Goal: Find specific page/section: Find specific page/section

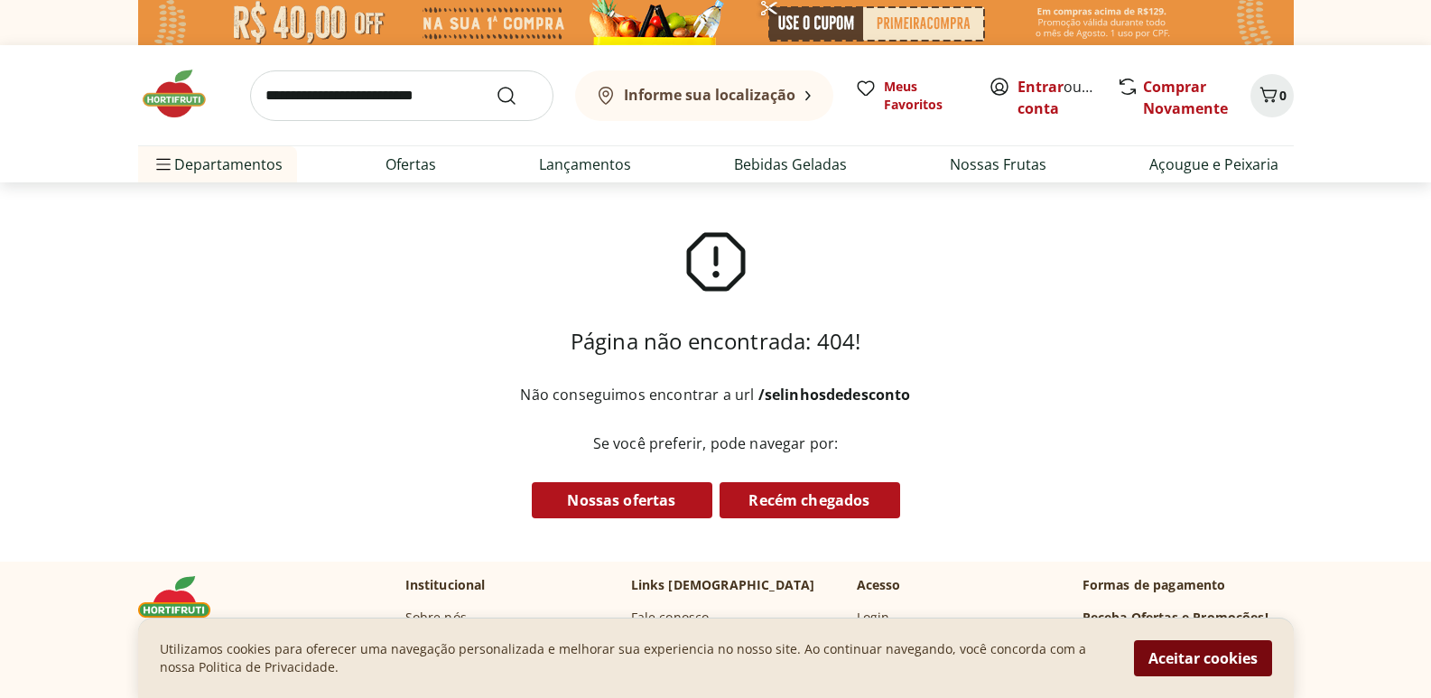
click at [1210, 655] on button "Aceitar cookies" at bounding box center [1203, 658] width 138 height 36
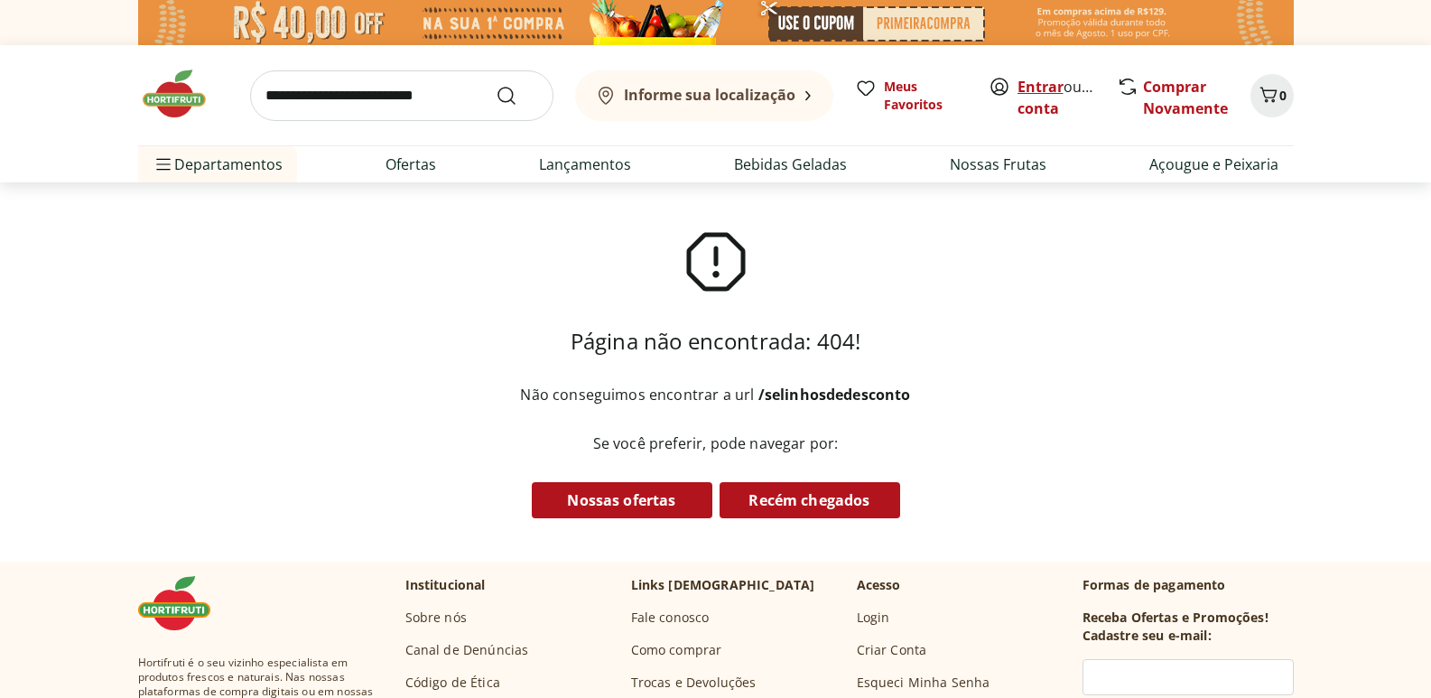
click at [1029, 93] on link "Entrar" at bounding box center [1041, 87] width 46 height 20
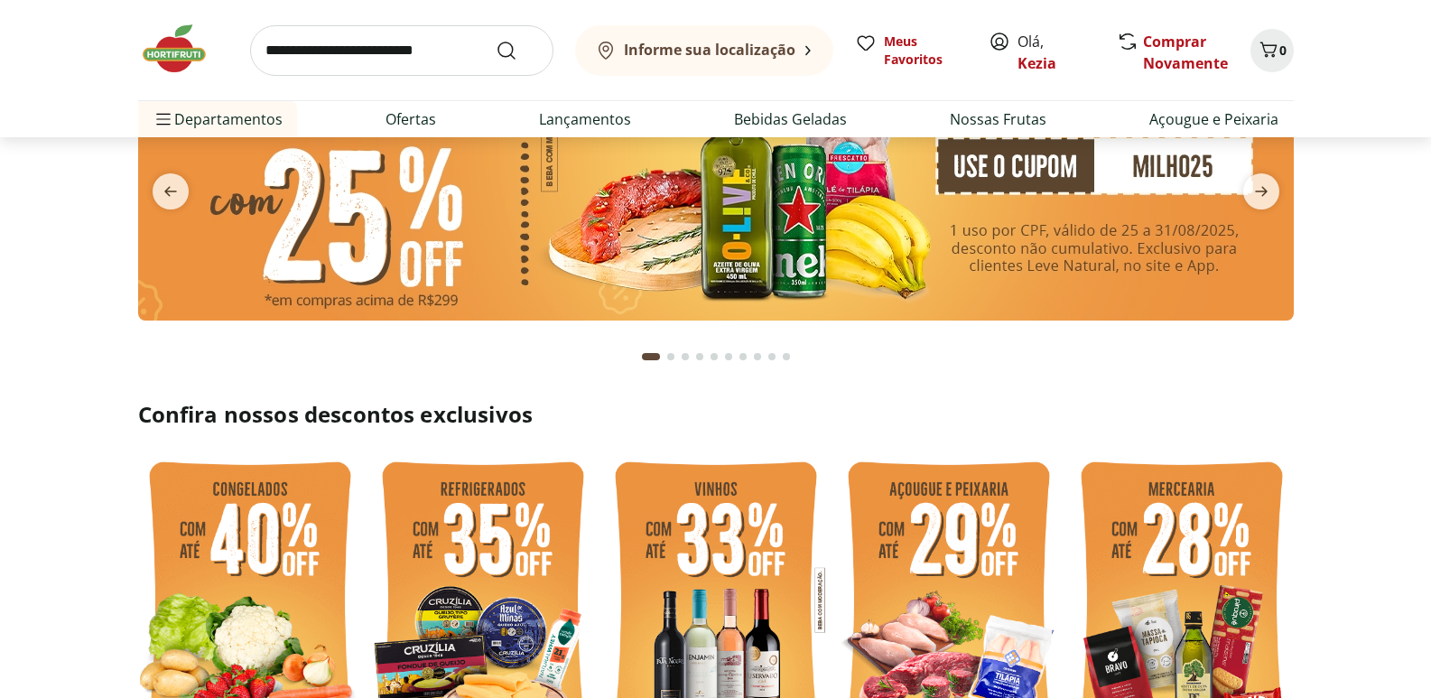
scroll to position [181, 0]
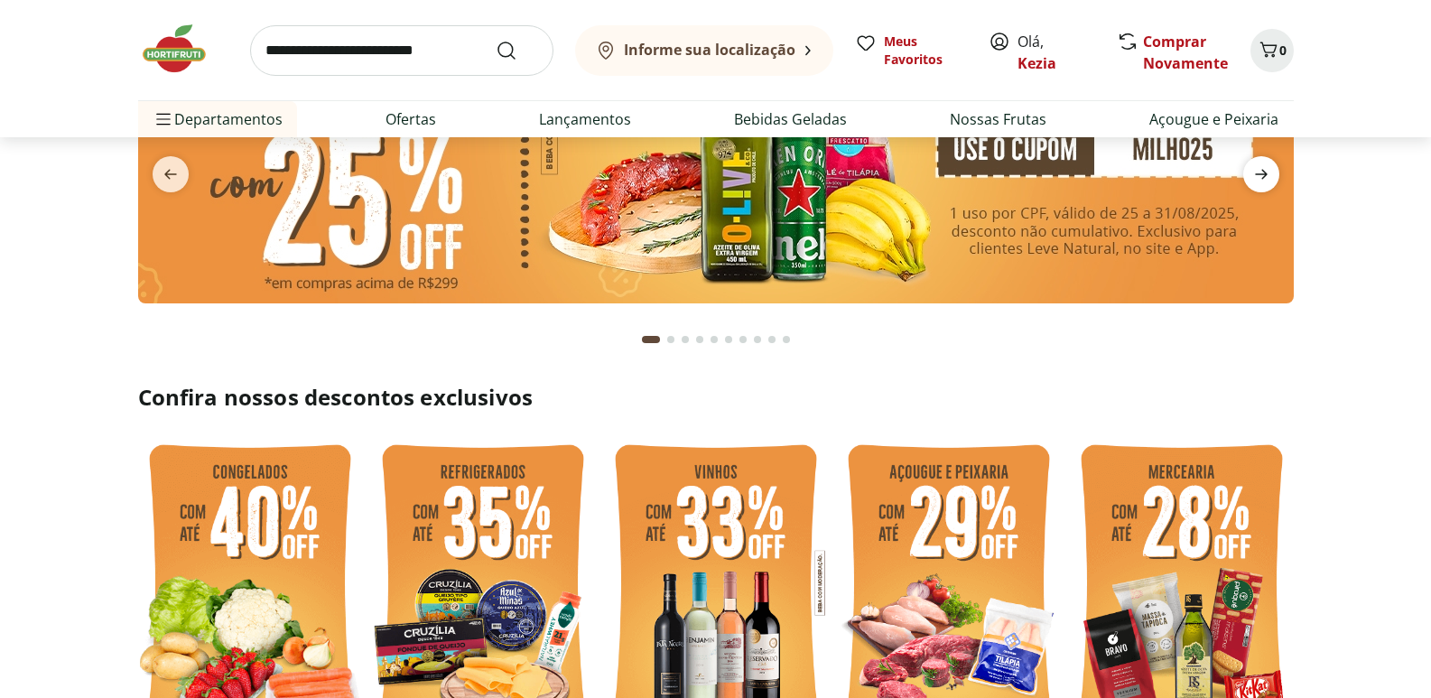
click at [1267, 167] on icon "next" at bounding box center [1262, 174] width 22 height 22
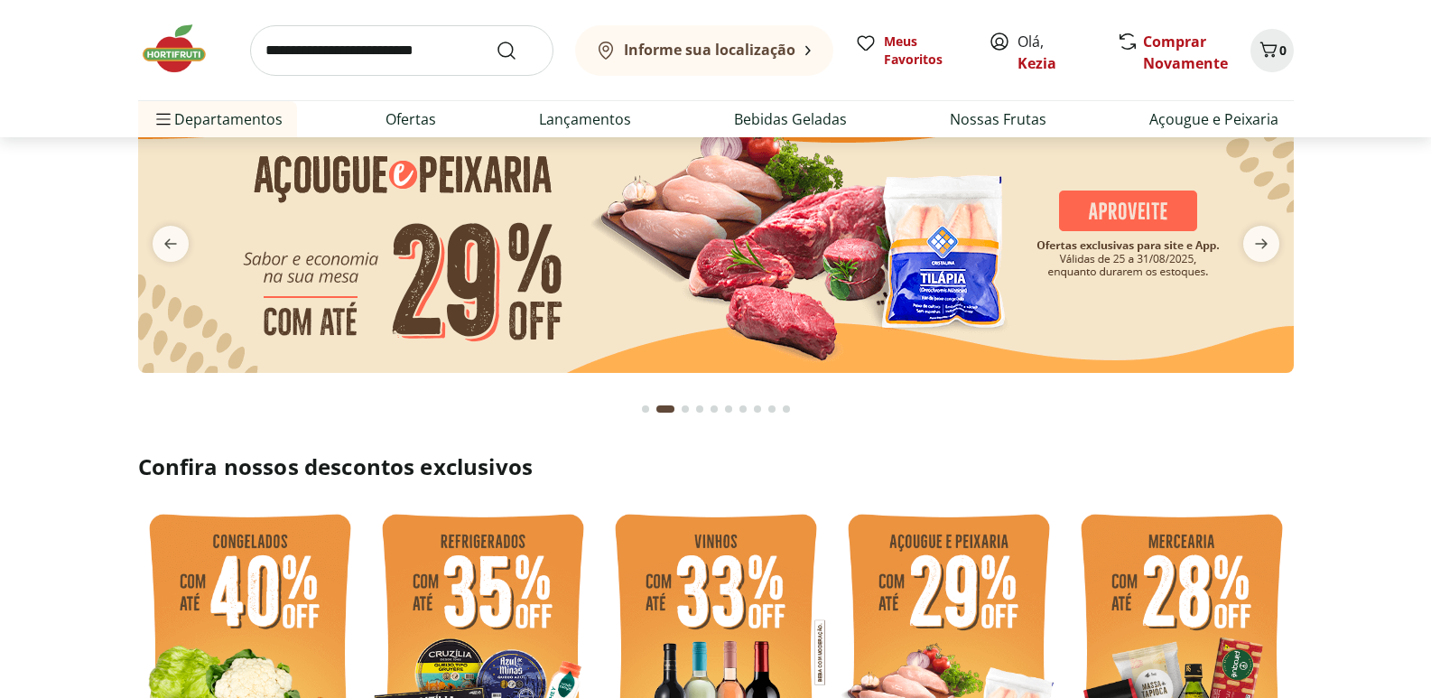
scroll to position [0, 0]
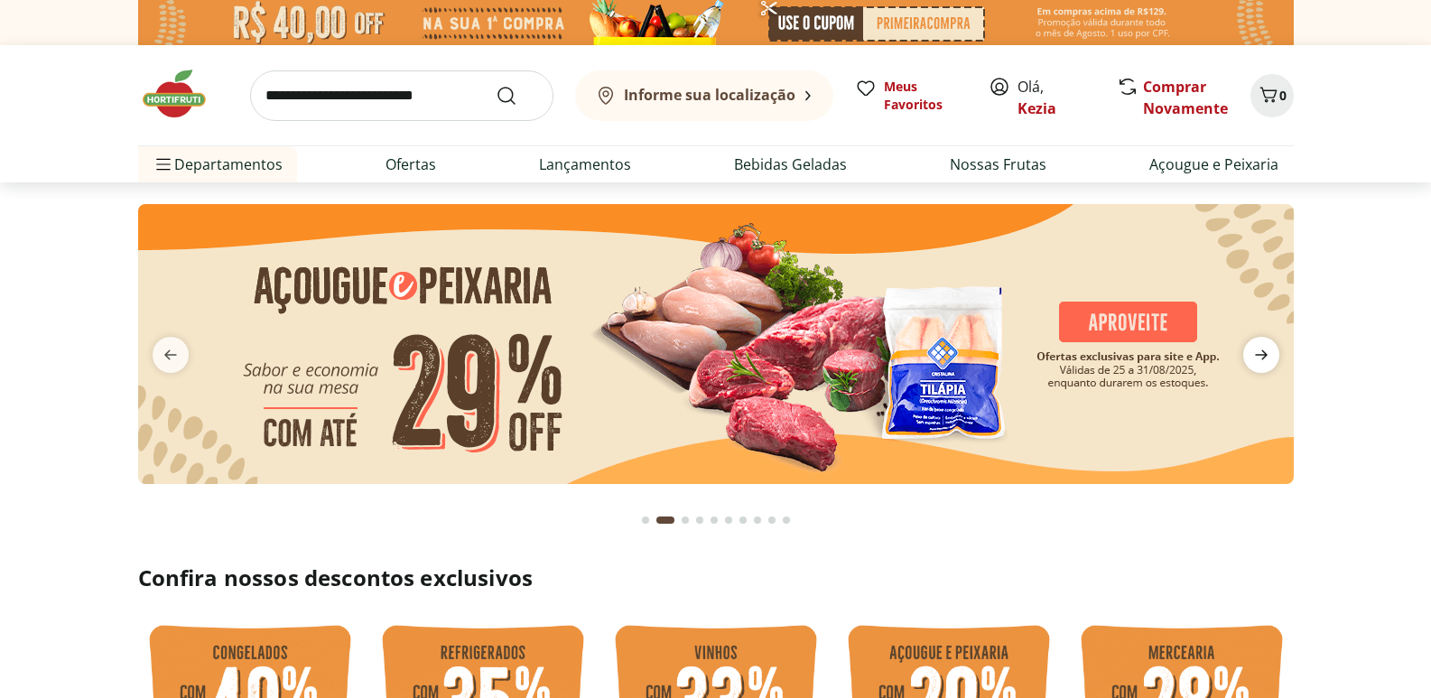
click at [1255, 364] on icon "next" at bounding box center [1262, 355] width 22 height 22
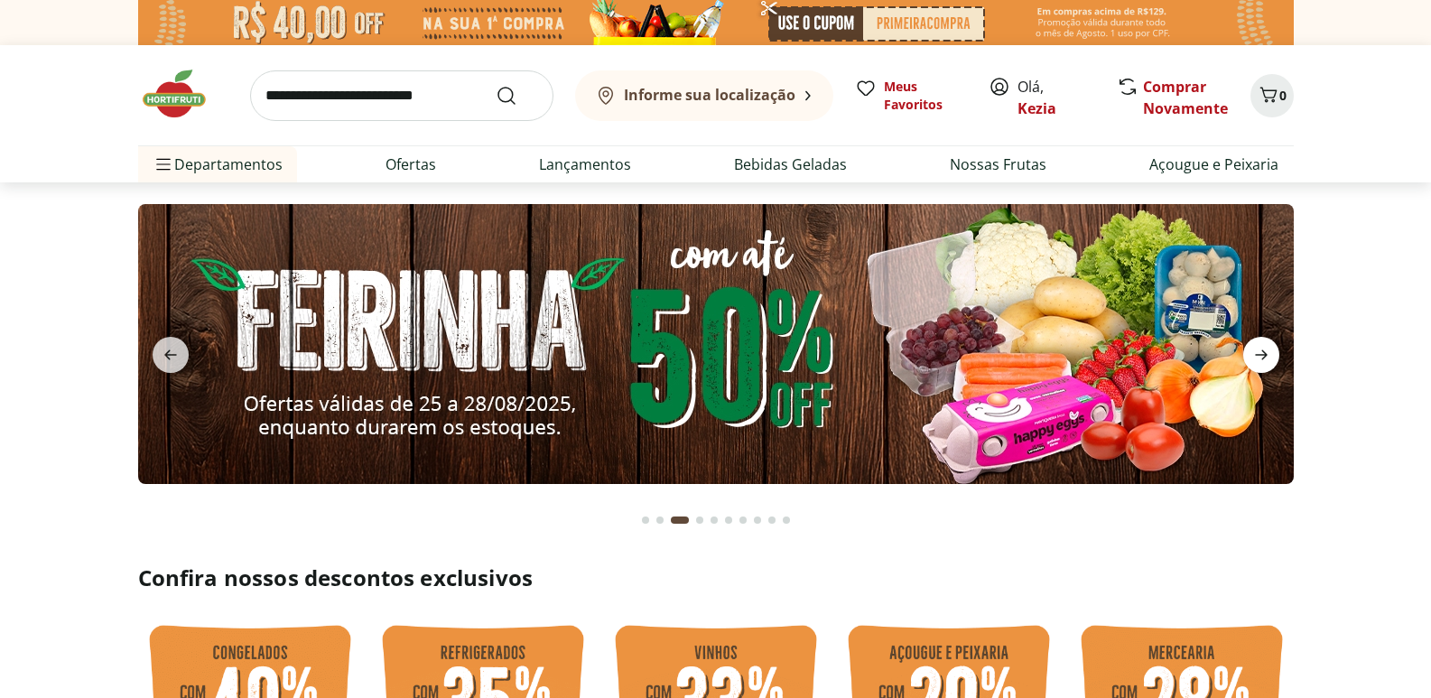
click at [1255, 364] on icon "next" at bounding box center [1262, 355] width 22 height 22
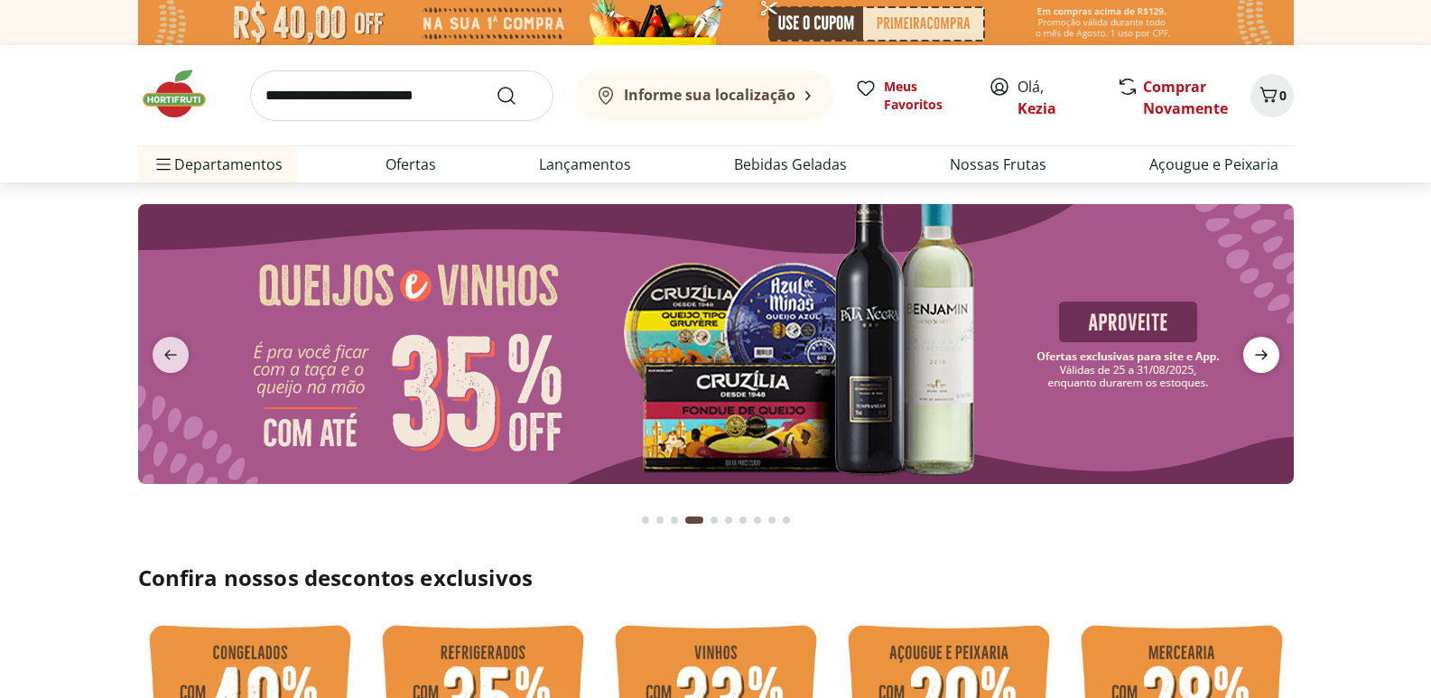
click at [1255, 364] on icon "next" at bounding box center [1262, 355] width 22 height 22
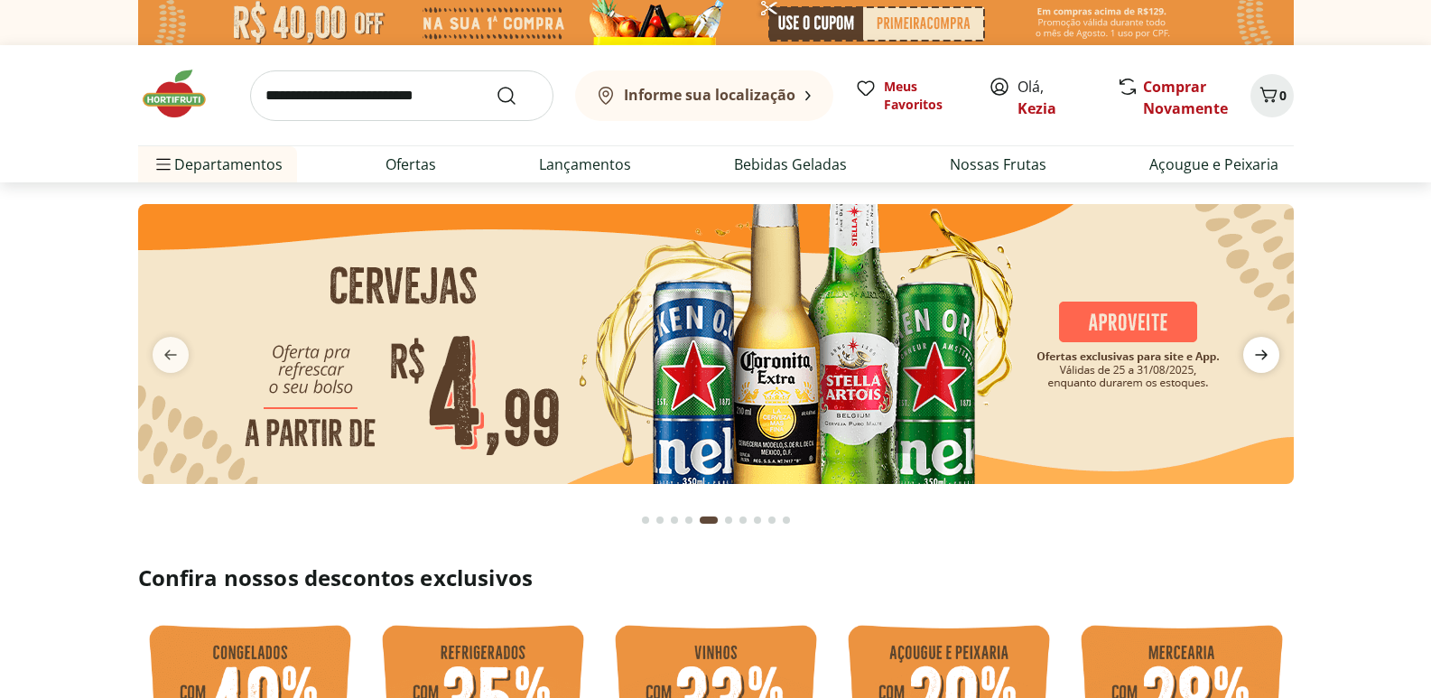
click at [1255, 364] on icon "next" at bounding box center [1262, 355] width 22 height 22
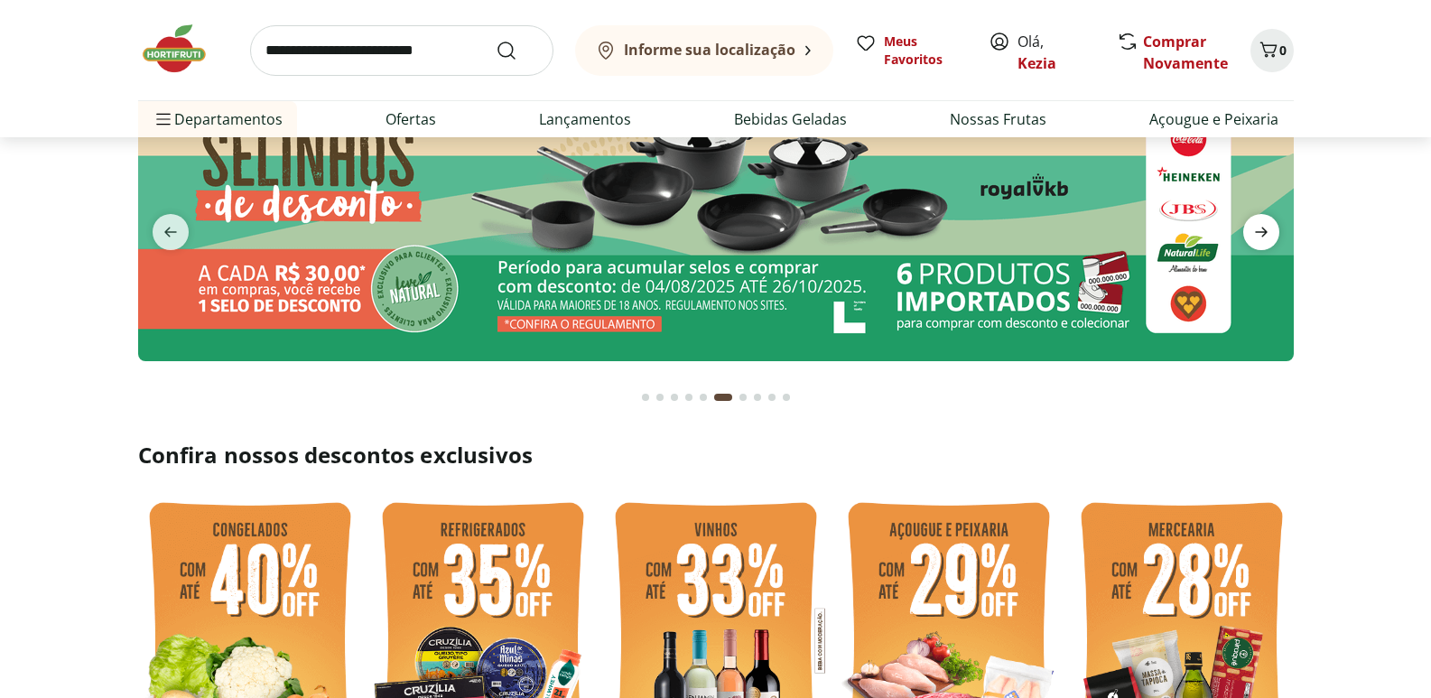
scroll to position [90, 0]
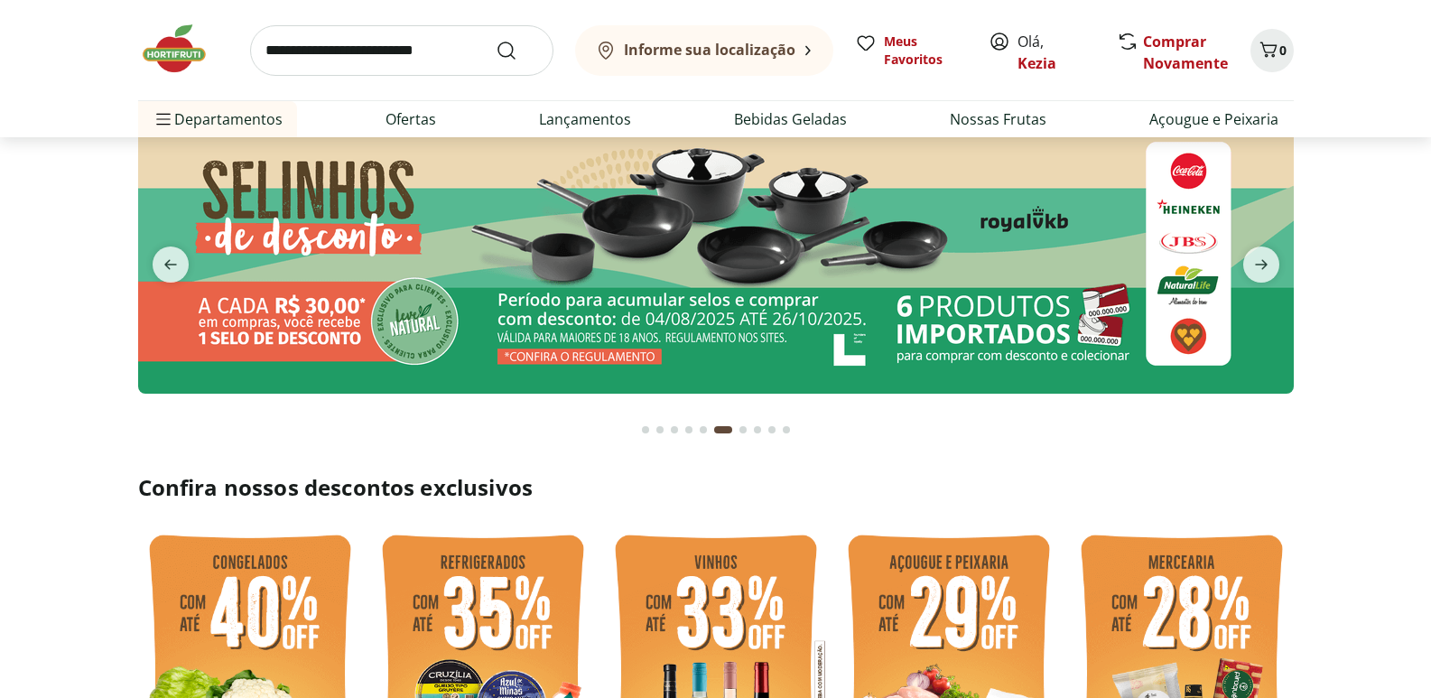
click at [1020, 274] on img at bounding box center [716, 254] width 1156 height 280
